Goal: Transaction & Acquisition: Purchase product/service

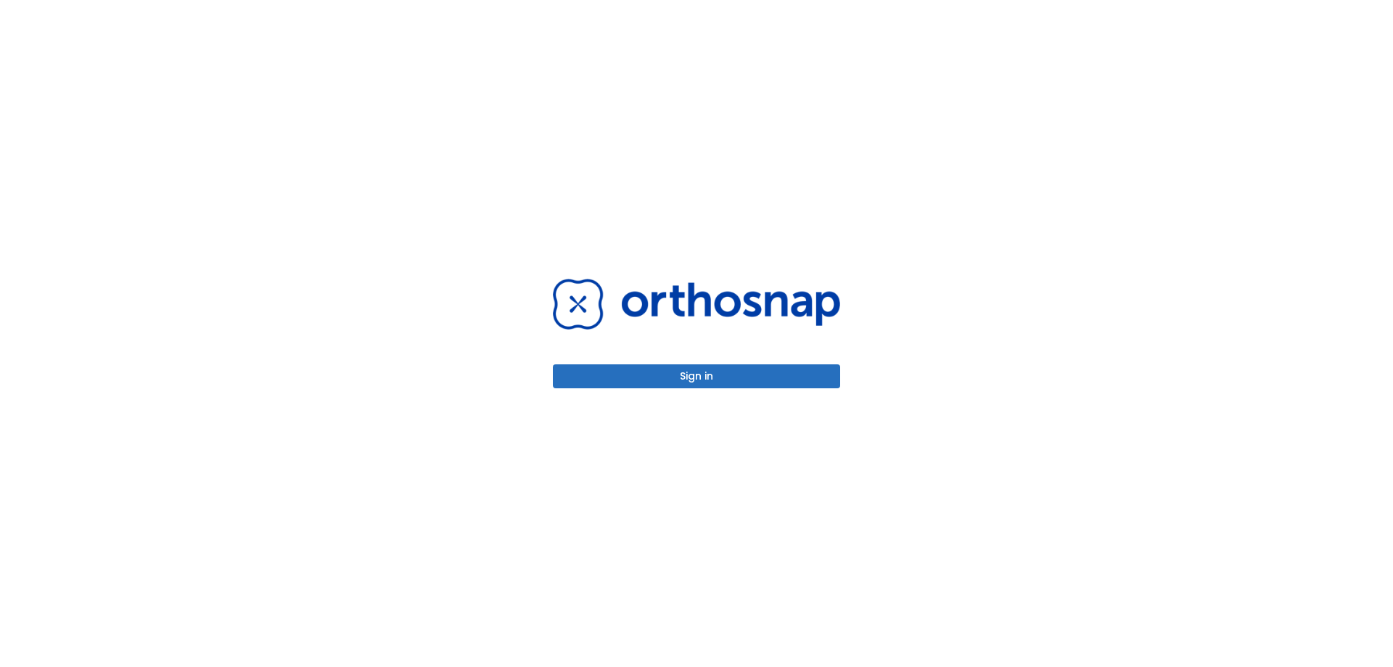
click at [739, 371] on button "Sign in" at bounding box center [696, 376] width 287 height 24
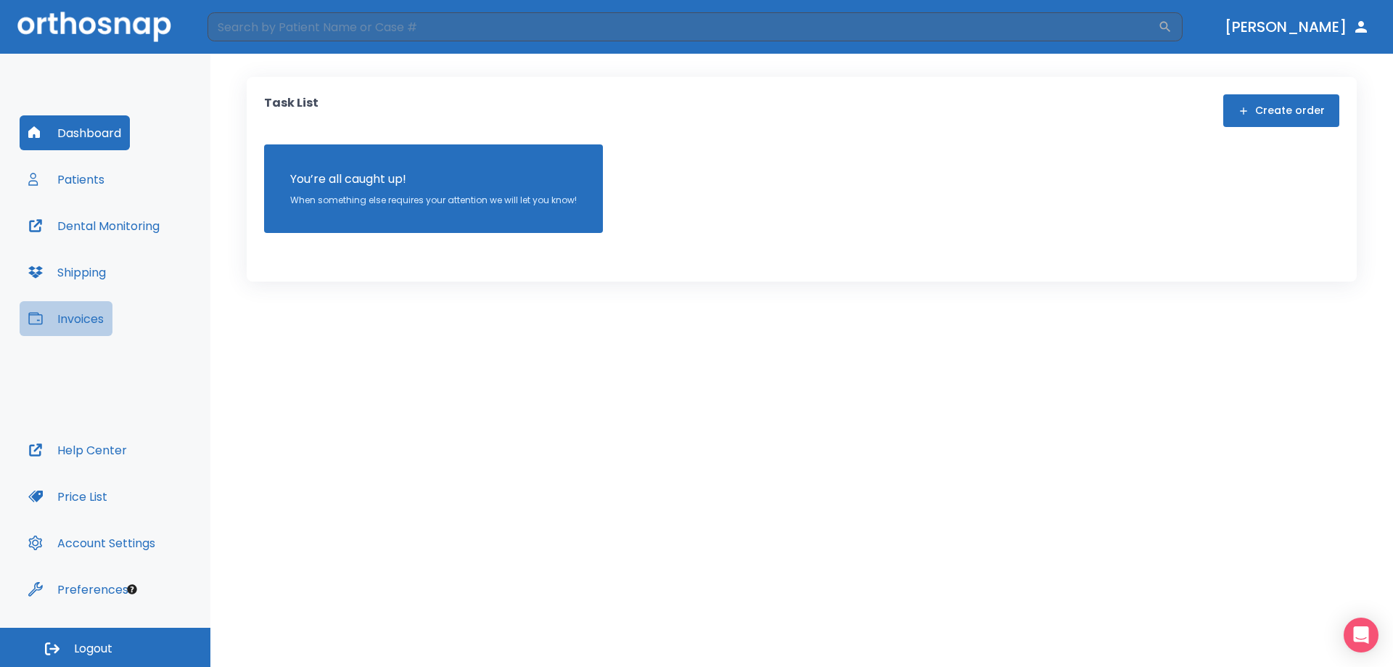
click at [110, 321] on button "Invoices" at bounding box center [66, 318] width 93 height 35
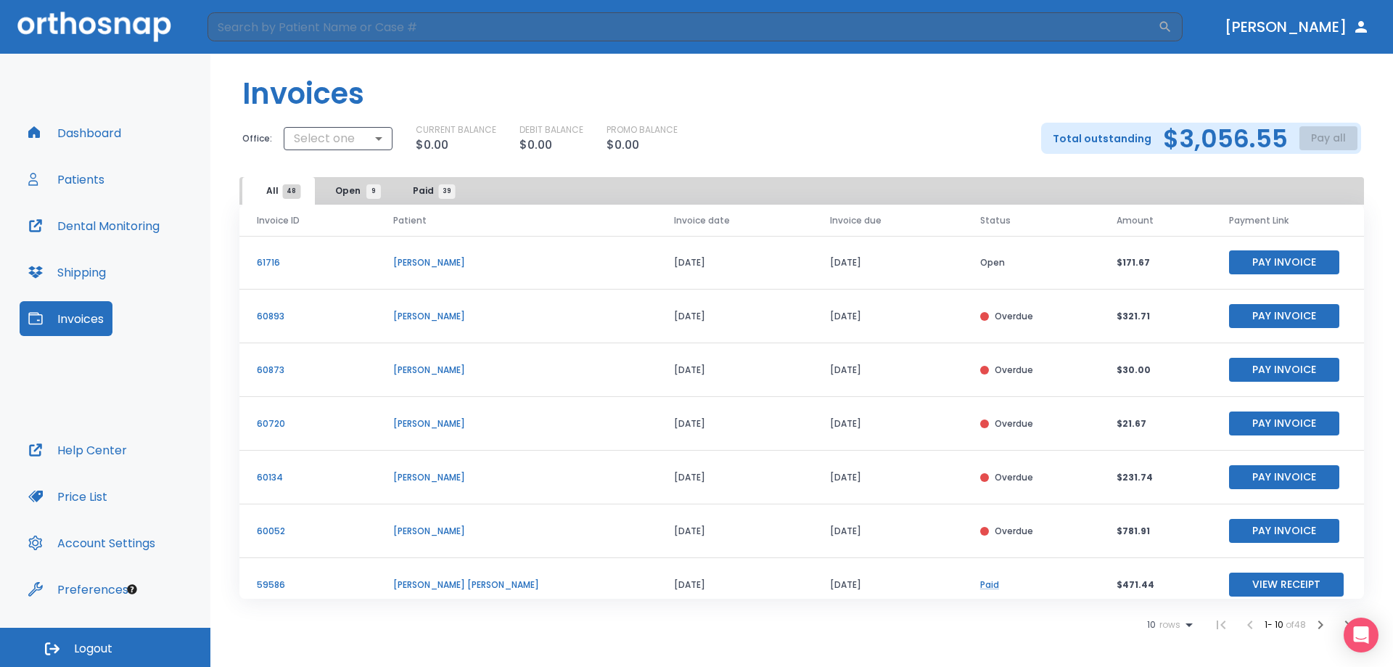
click at [1289, 427] on button "Pay Invoice" at bounding box center [1284, 423] width 110 height 24
click at [105, 456] on button "Help Center" at bounding box center [78, 449] width 116 height 35
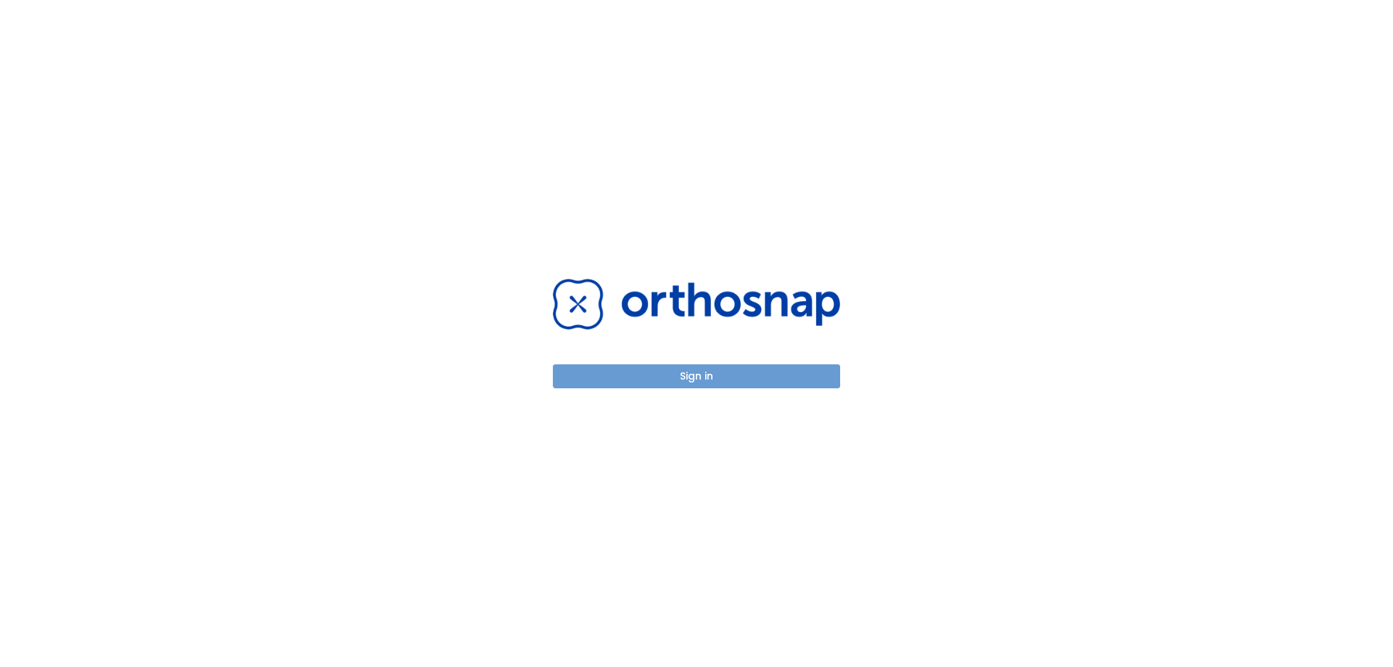
click at [822, 368] on button "Sign in" at bounding box center [696, 376] width 287 height 24
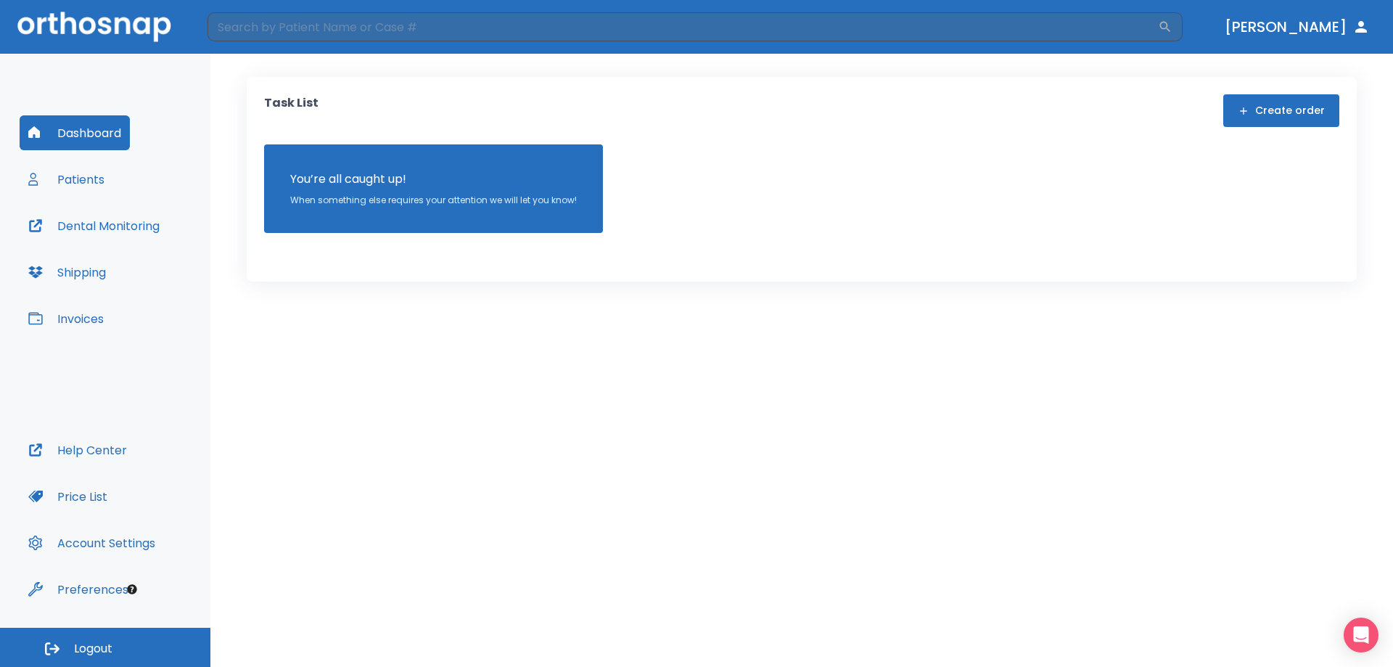
click at [82, 316] on button "Invoices" at bounding box center [66, 318] width 93 height 35
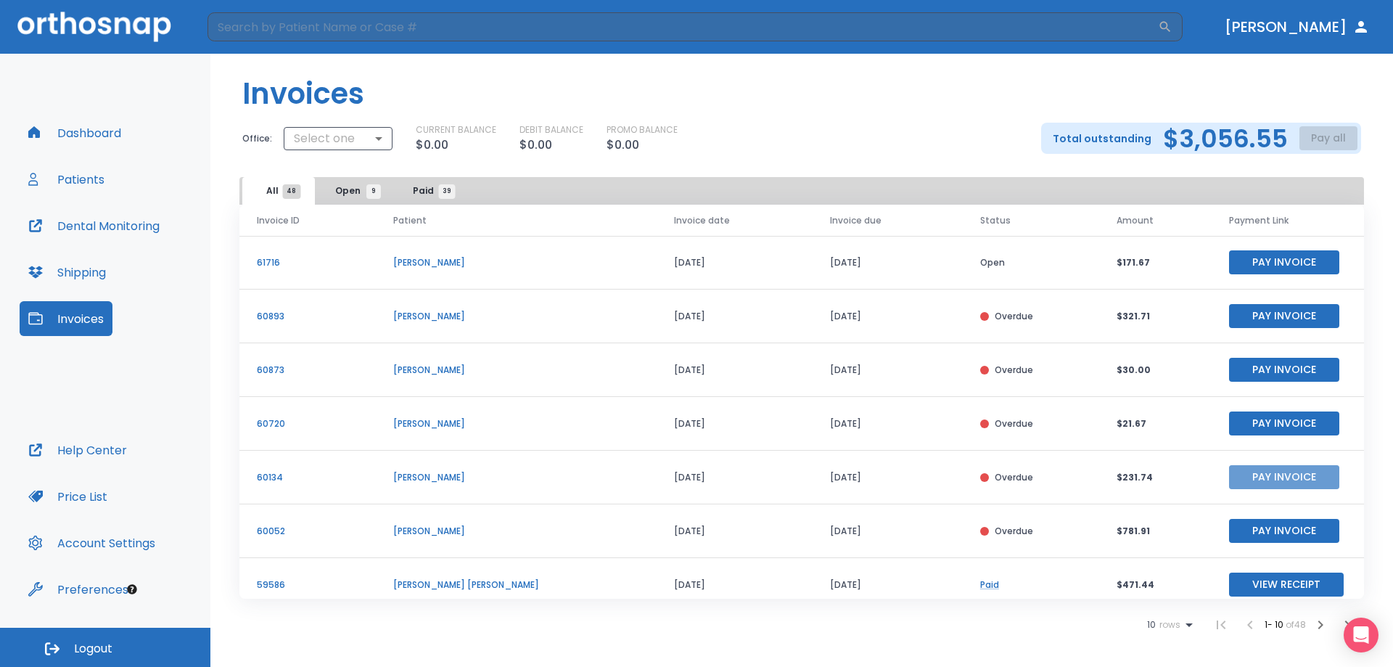
click at [1306, 479] on button "Pay Invoice" at bounding box center [1284, 477] width 110 height 24
click at [1247, 424] on button "Pay Invoice" at bounding box center [1284, 423] width 110 height 24
click at [1272, 374] on button "Pay Invoice" at bounding box center [1284, 370] width 110 height 24
click at [1245, 308] on button "Pay Invoice" at bounding box center [1284, 316] width 110 height 24
click at [1286, 266] on button "Pay Invoice" at bounding box center [1284, 262] width 110 height 24
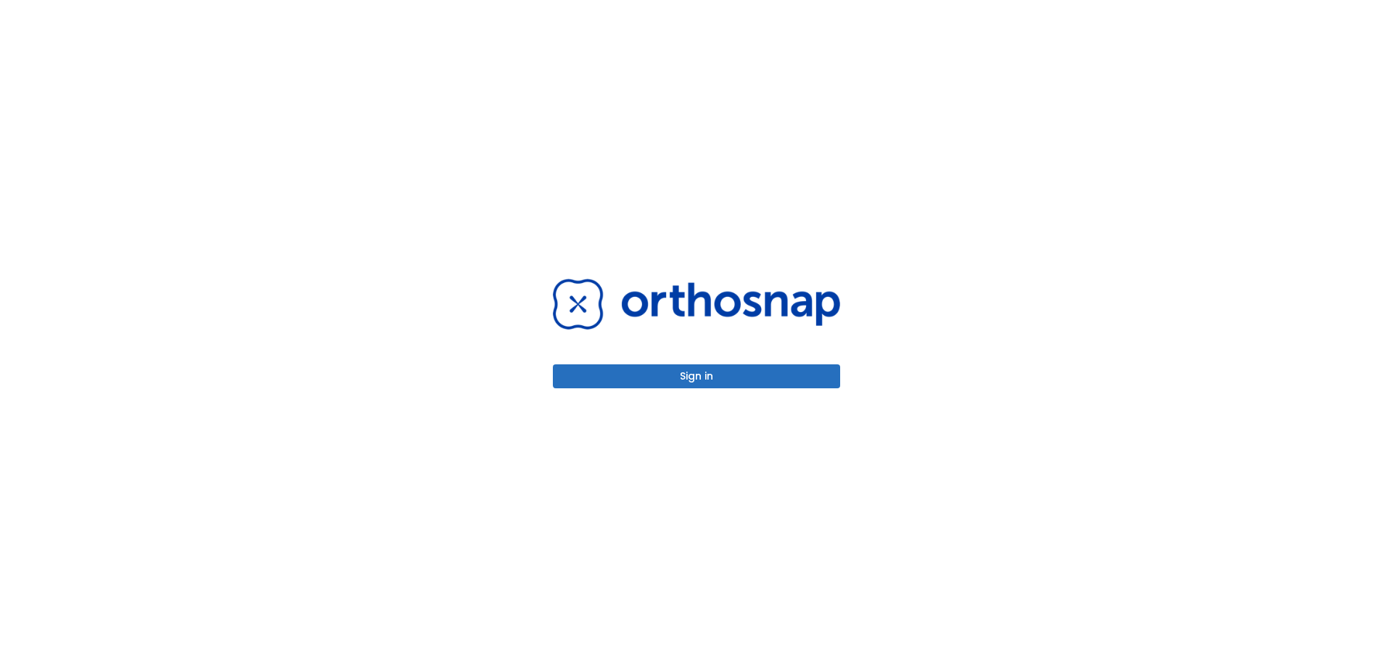
click at [767, 380] on button "Sign in" at bounding box center [696, 376] width 287 height 24
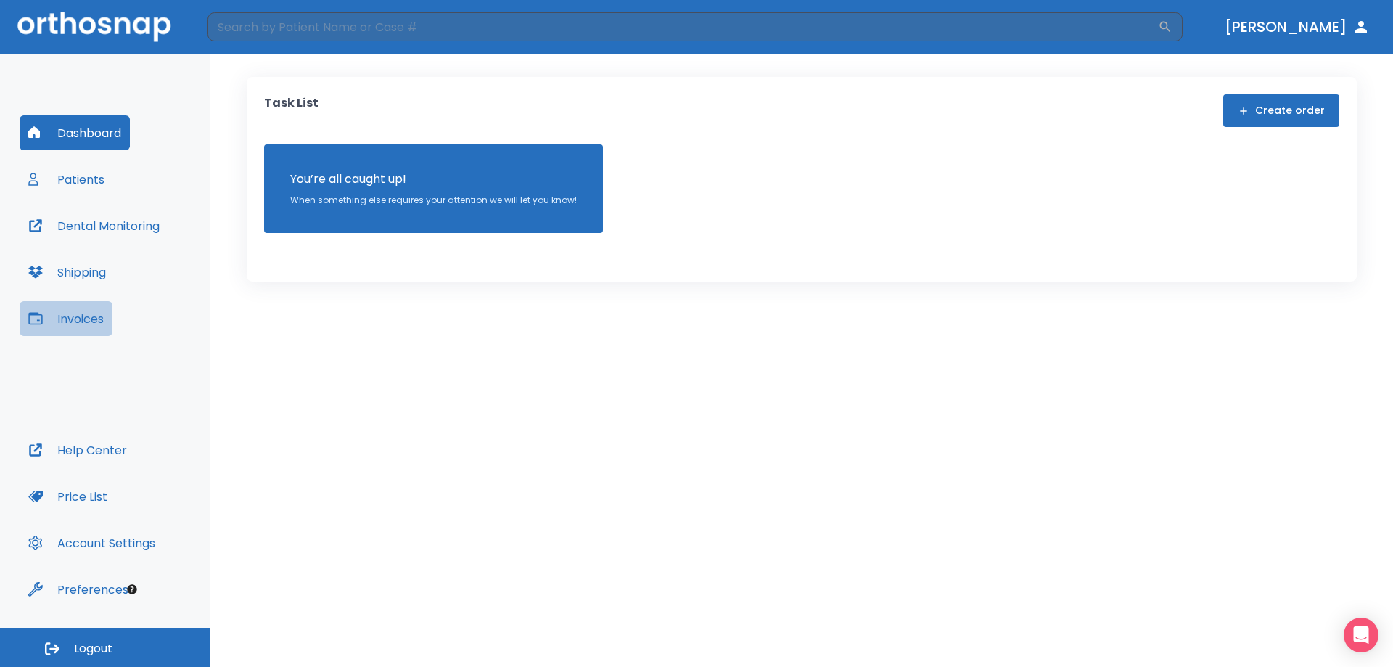
click at [81, 319] on button "Invoices" at bounding box center [66, 318] width 93 height 35
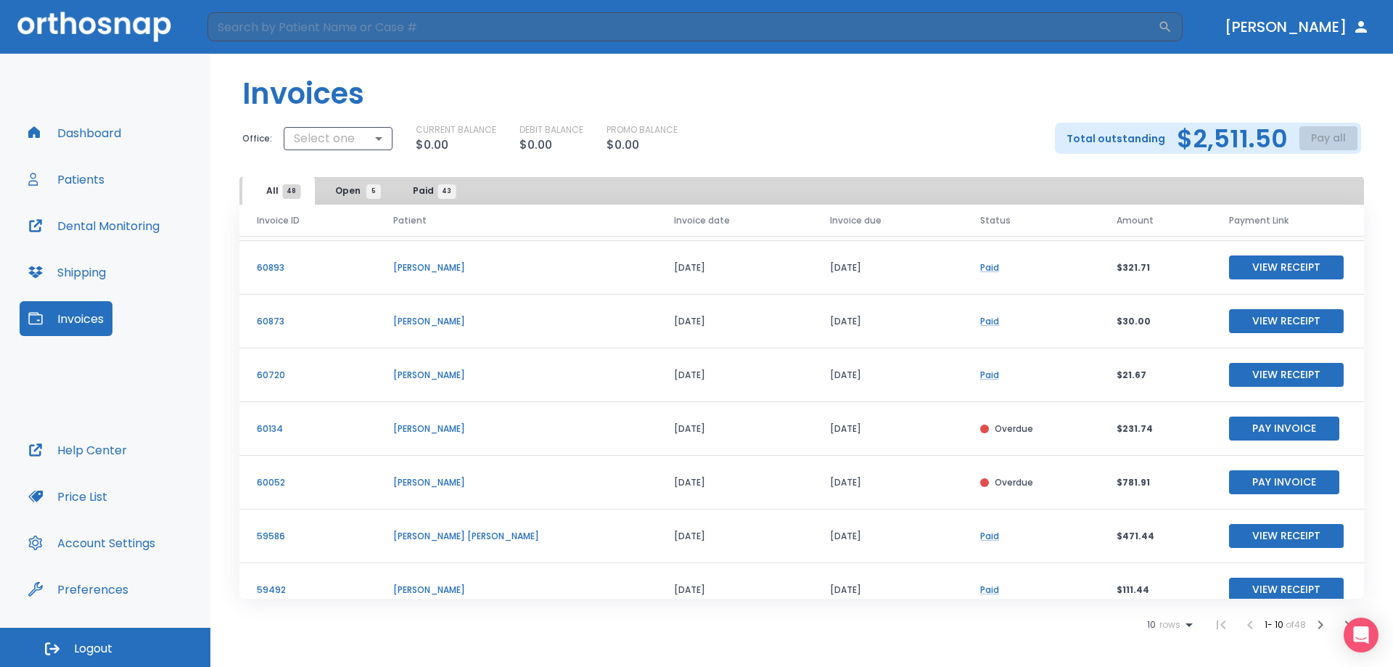
scroll to position [49, 0]
